Goal: Information Seeking & Learning: Learn about a topic

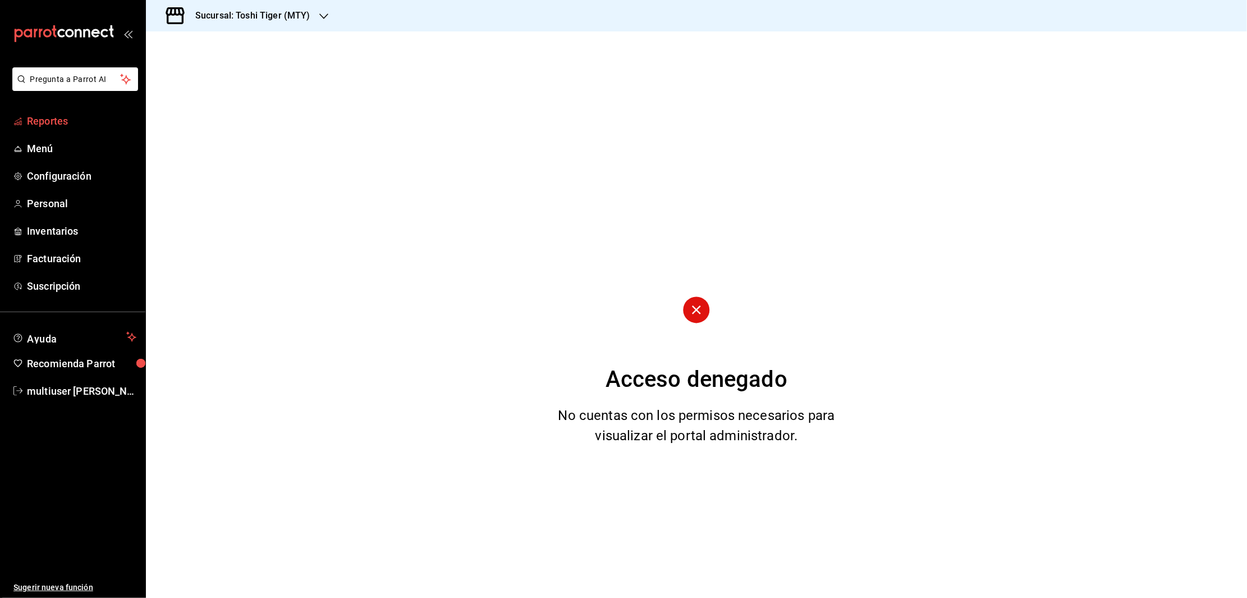
click at [69, 117] on span "Reportes" at bounding box center [81, 120] width 109 height 15
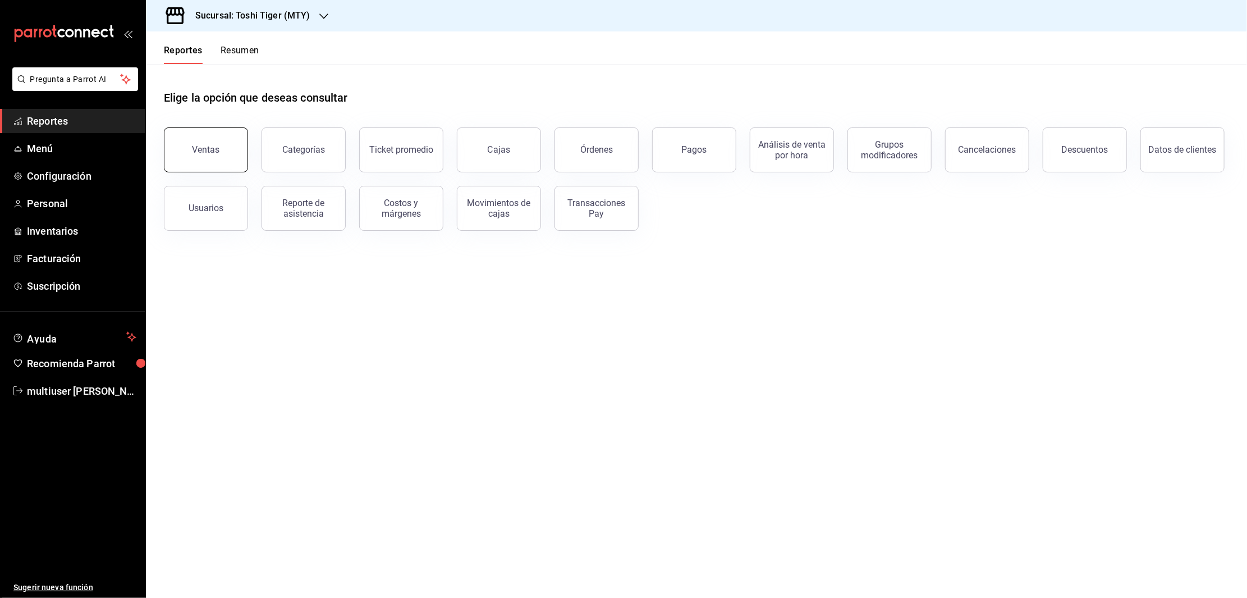
click at [212, 149] on div "Ventas" at bounding box center [207, 149] width 28 height 11
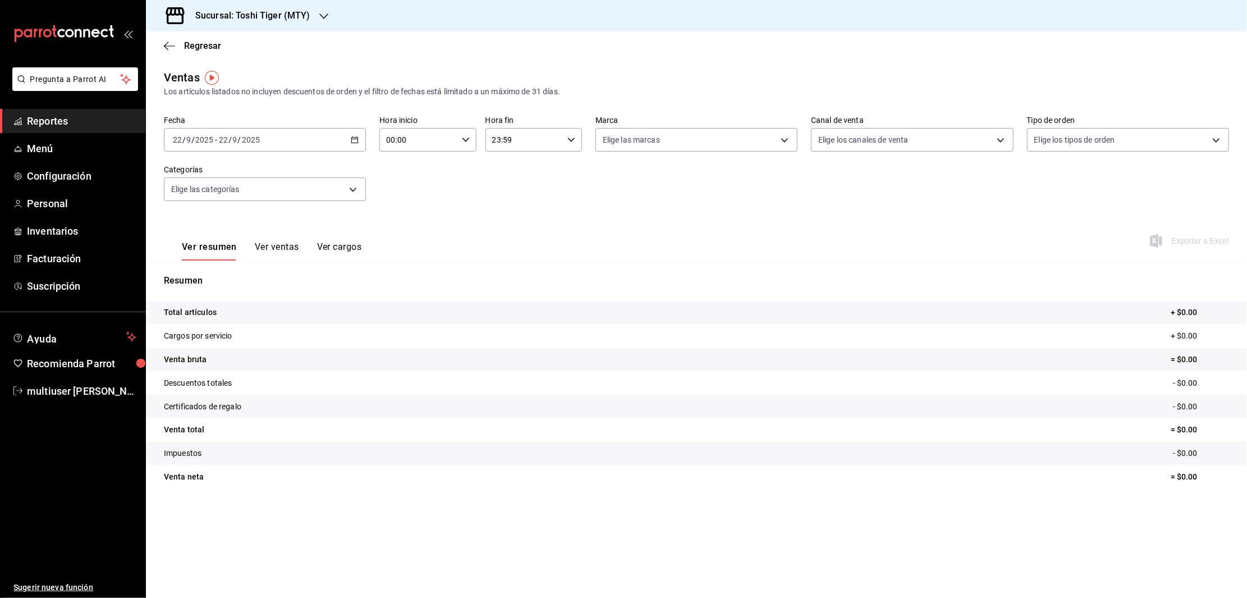
click at [271, 249] on button "Ver ventas" at bounding box center [277, 250] width 44 height 19
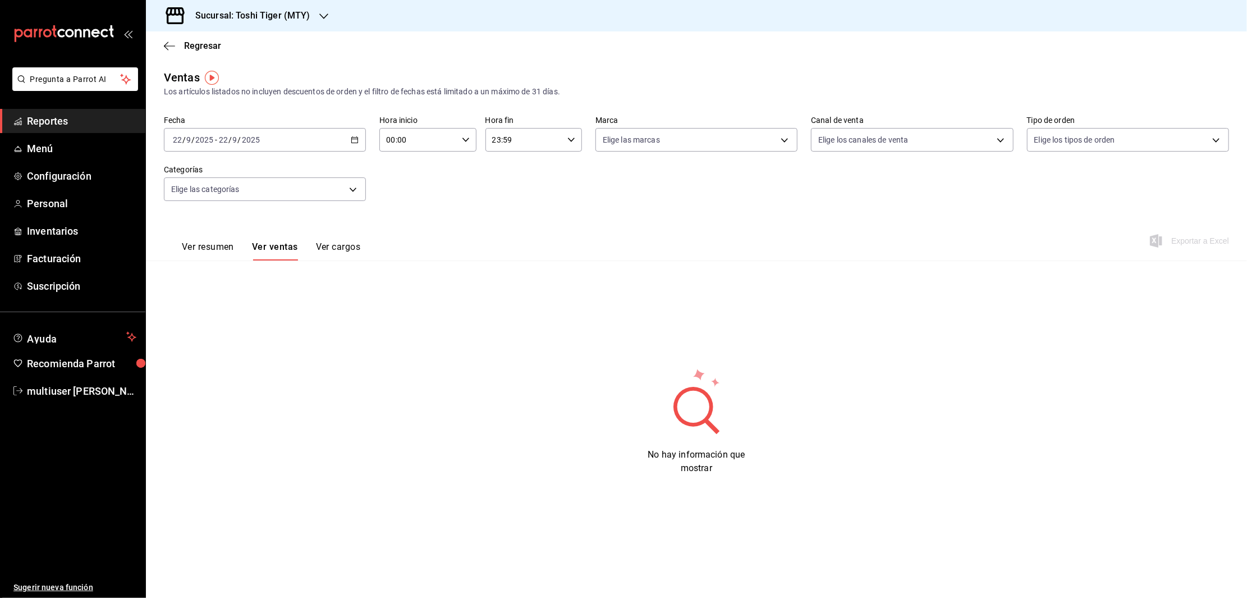
click at [345, 134] on div "[DATE] [DATE] - [DATE] [DATE]" at bounding box center [265, 140] width 202 height 24
click at [199, 280] on span "Rango de fechas" at bounding box center [216, 275] width 87 height 12
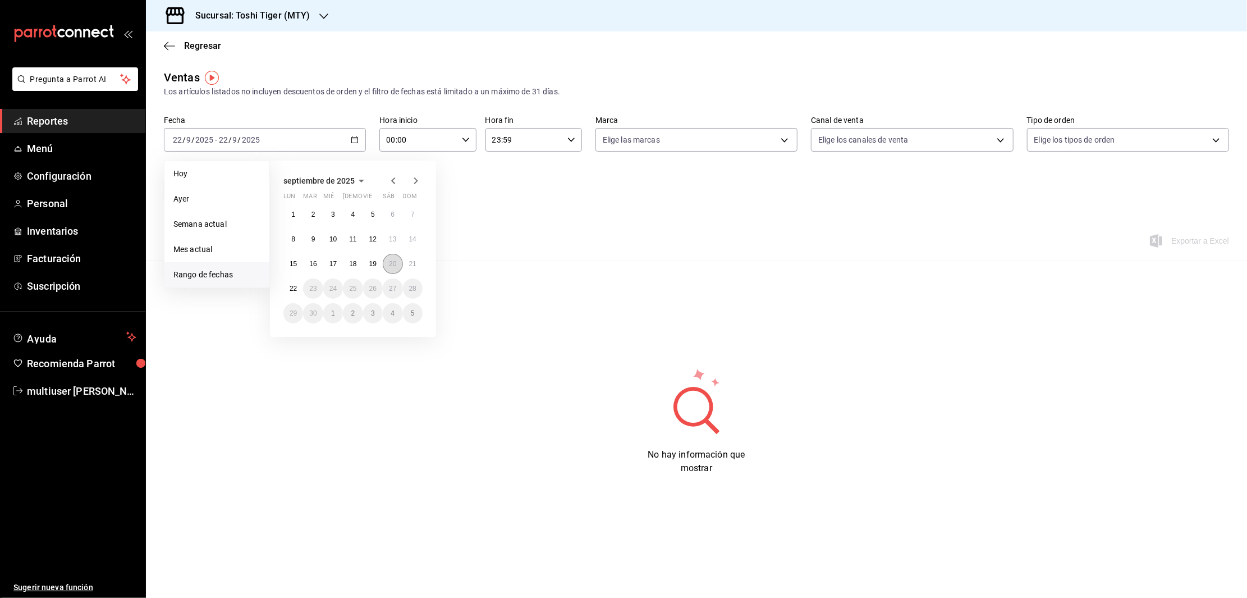
click at [392, 258] on button "20" at bounding box center [393, 264] width 20 height 20
click at [415, 262] on abbr "21" at bounding box center [412, 264] width 7 height 8
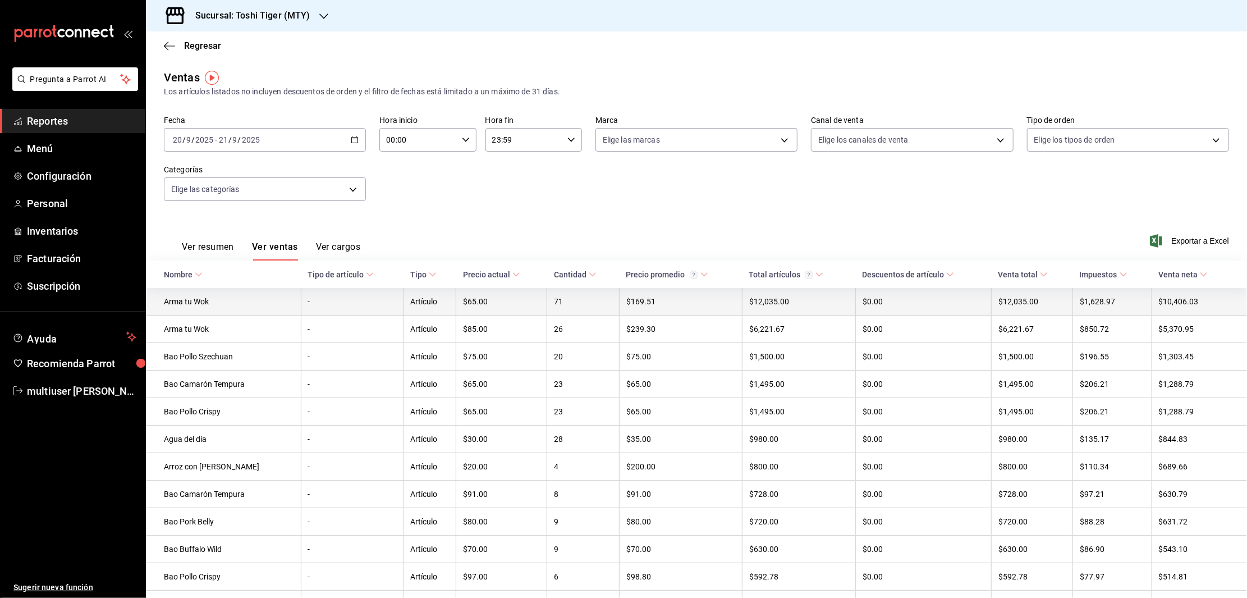
click at [184, 305] on td "Arma tu Wok" at bounding box center [223, 302] width 155 height 28
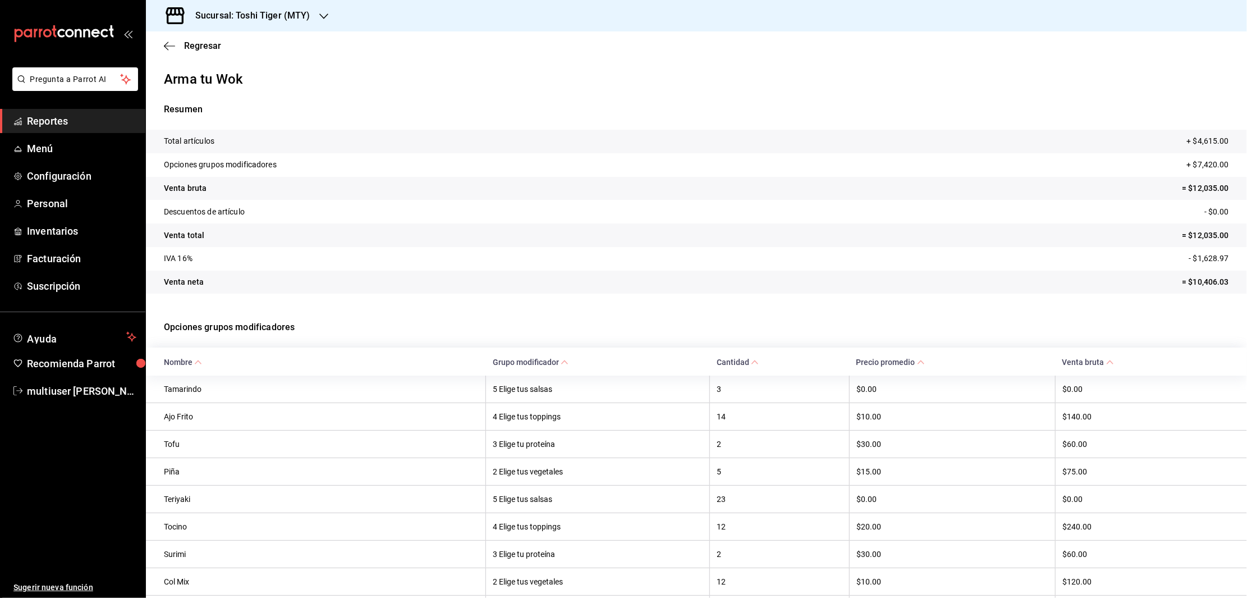
click at [493, 364] on span "Grupo modificador" at bounding box center [531, 362] width 76 height 9
click at [168, 45] on icon "button" at bounding box center [169, 46] width 11 height 10
click at [52, 117] on span "Reportes" at bounding box center [81, 120] width 109 height 15
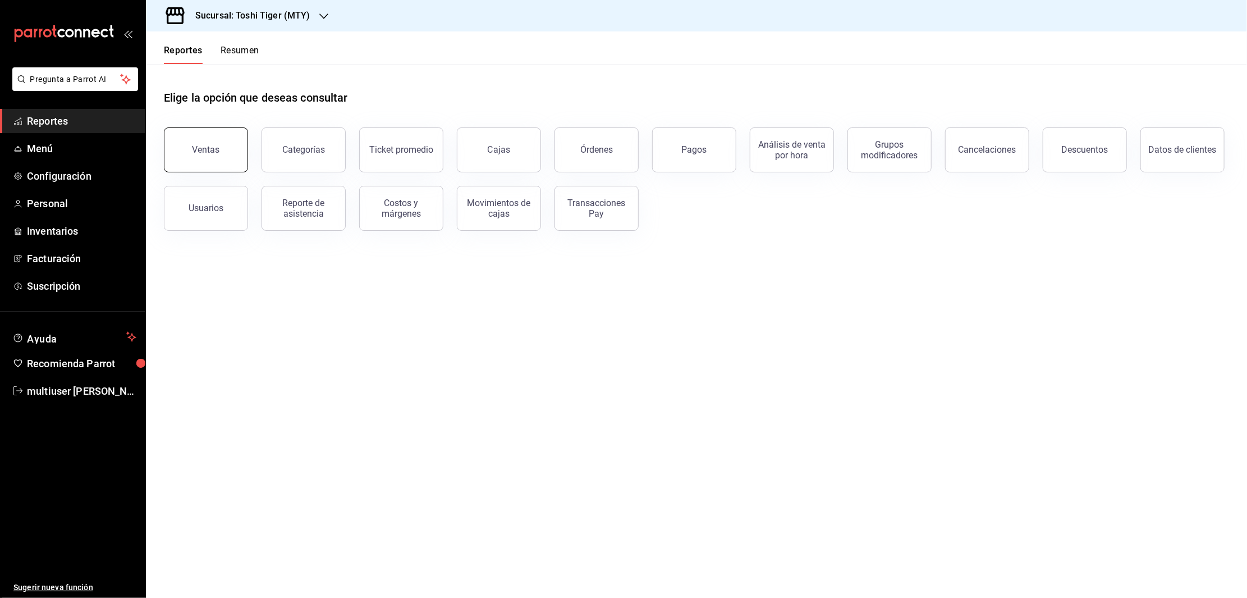
click at [220, 146] on button "Ventas" at bounding box center [206, 149] width 84 height 45
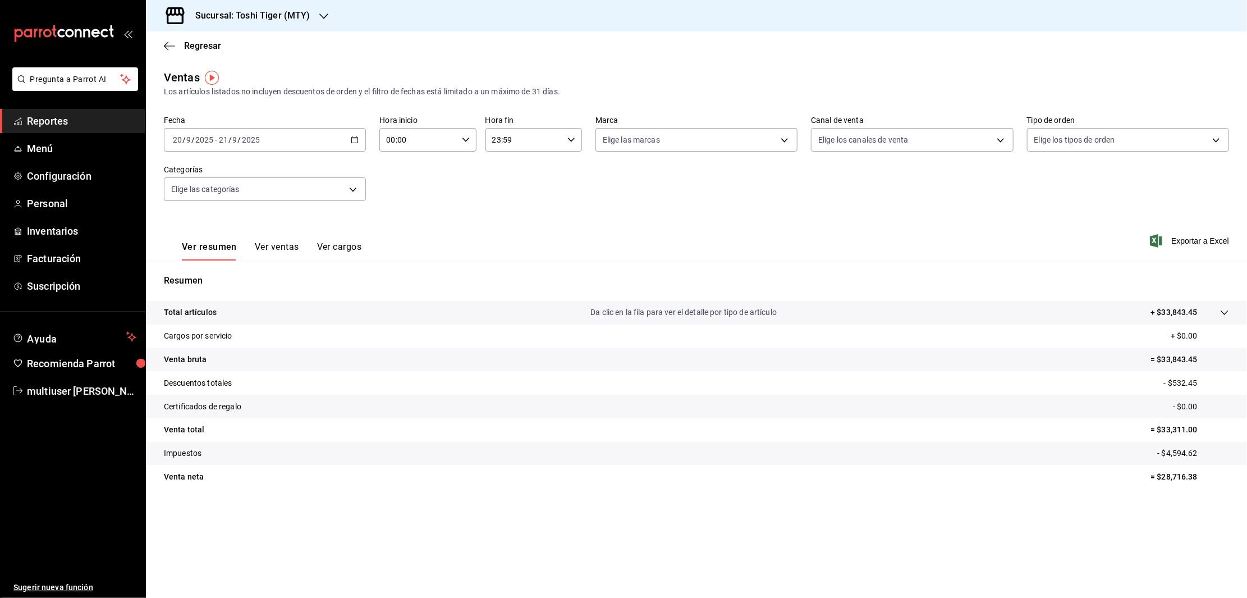
click at [263, 246] on button "Ver ventas" at bounding box center [277, 250] width 44 height 19
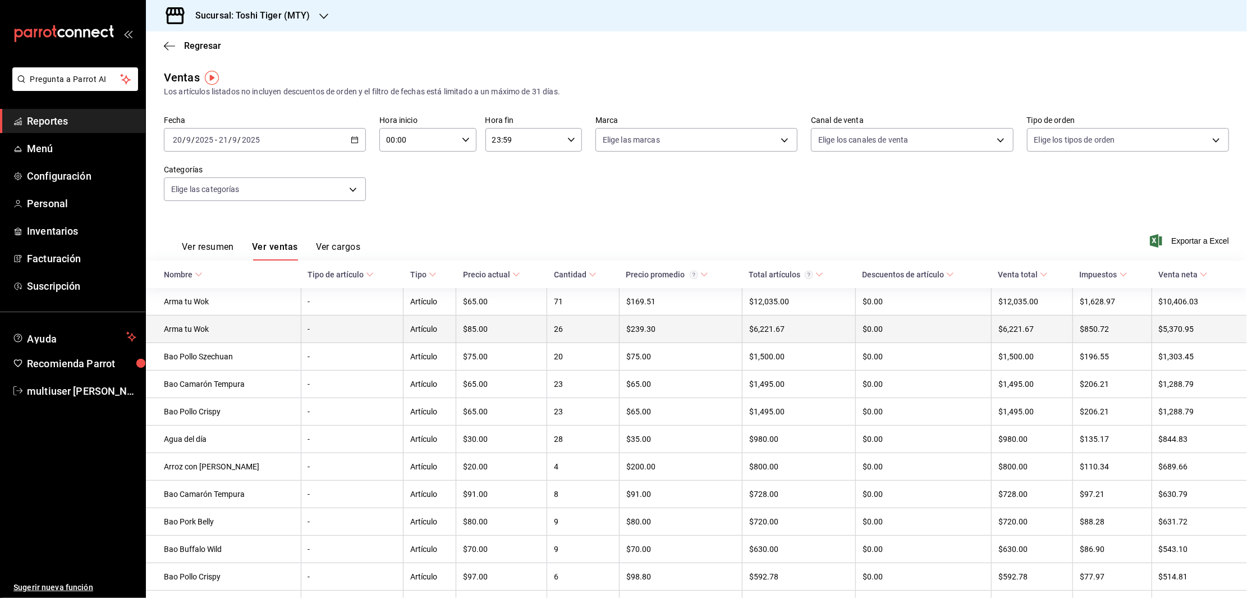
click at [206, 324] on td "Arma tu Wok" at bounding box center [223, 330] width 155 height 28
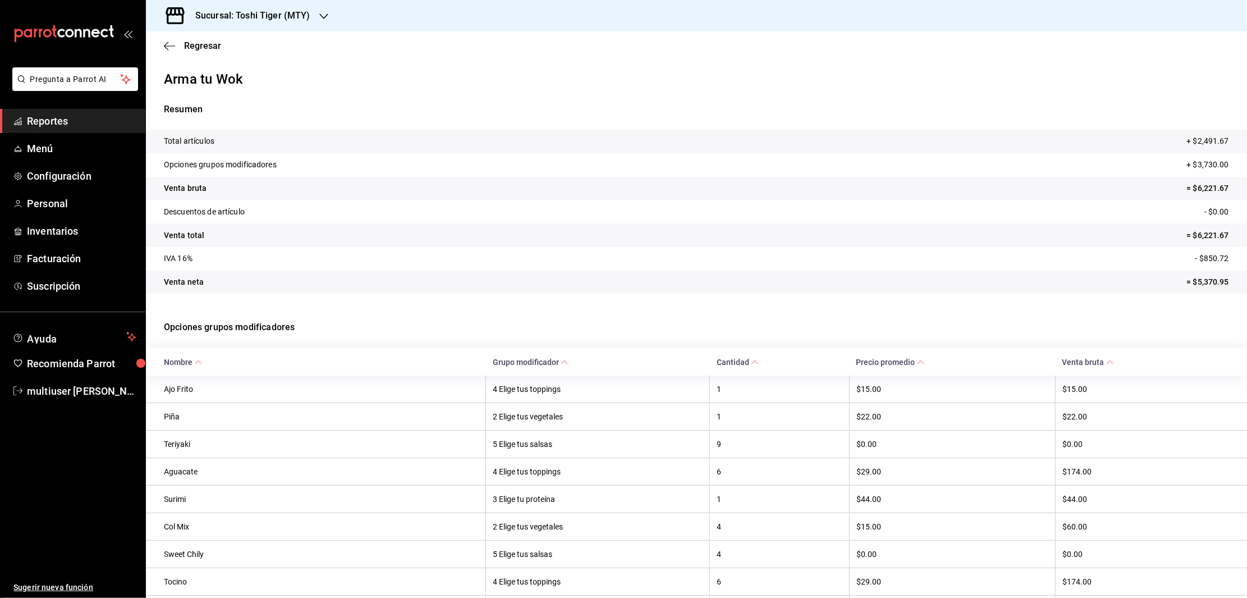
click at [493, 364] on span "Grupo modificador" at bounding box center [531, 362] width 76 height 9
click at [53, 108] on li "Pregunta a Parrot AI" at bounding box center [72, 88] width 136 height 42
click at [50, 117] on span "Reportes" at bounding box center [81, 120] width 109 height 15
